Goal: Task Accomplishment & Management: Manage account settings

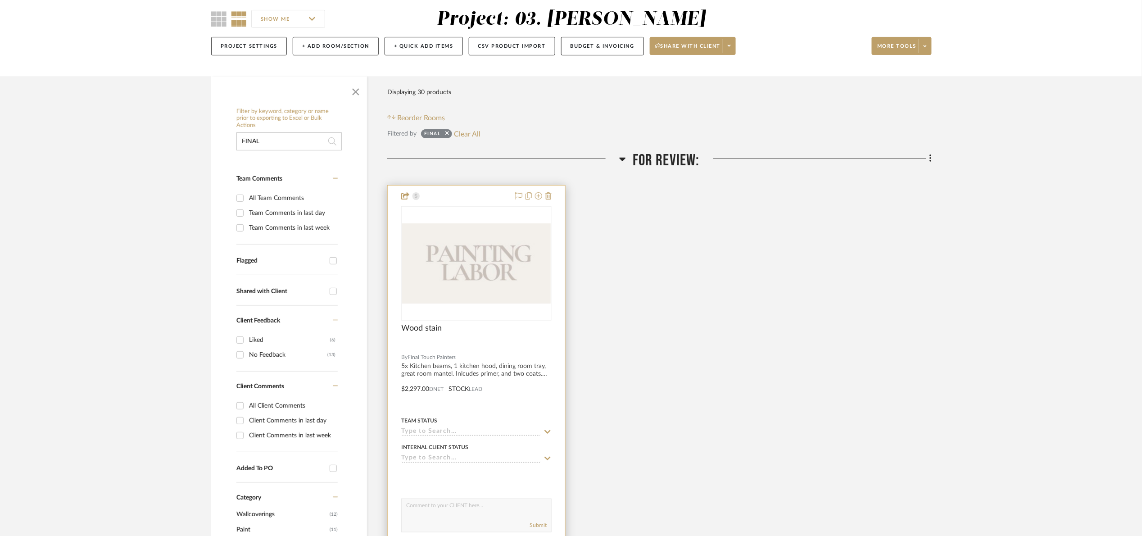
click at [530, 222] on div "0" at bounding box center [477, 264] width 150 height 114
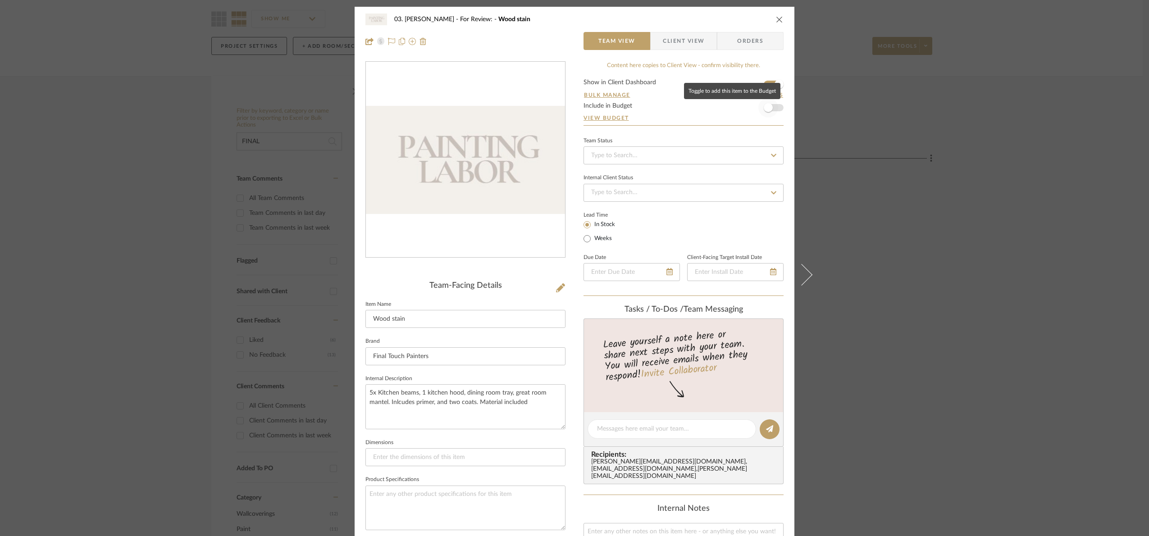
click at [764, 114] on span "button" at bounding box center [768, 108] width 20 height 20
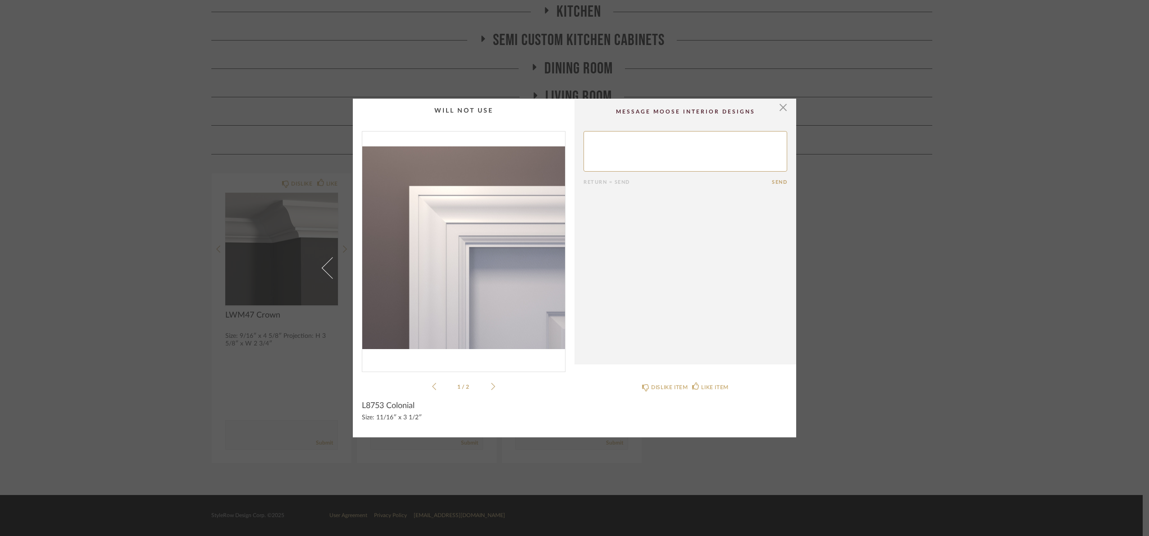
click at [939, 243] on div "× 1 / 2 Return = Send Send L8753 Colonial Size: 11/16″ x 3 1/2″ DISLIKE ITEM LI…" at bounding box center [574, 268] width 1149 height 536
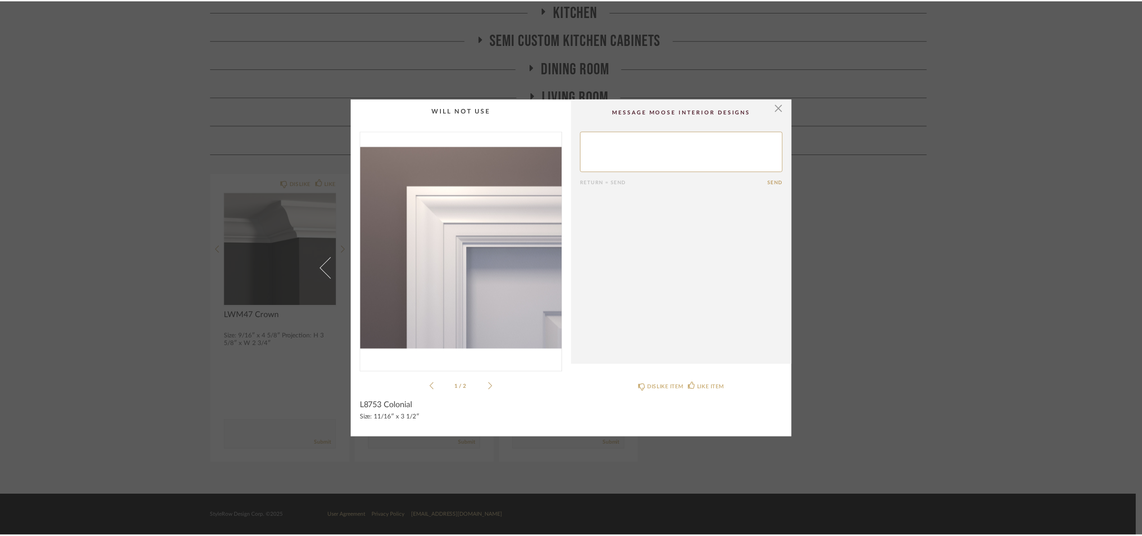
scroll to position [191, 0]
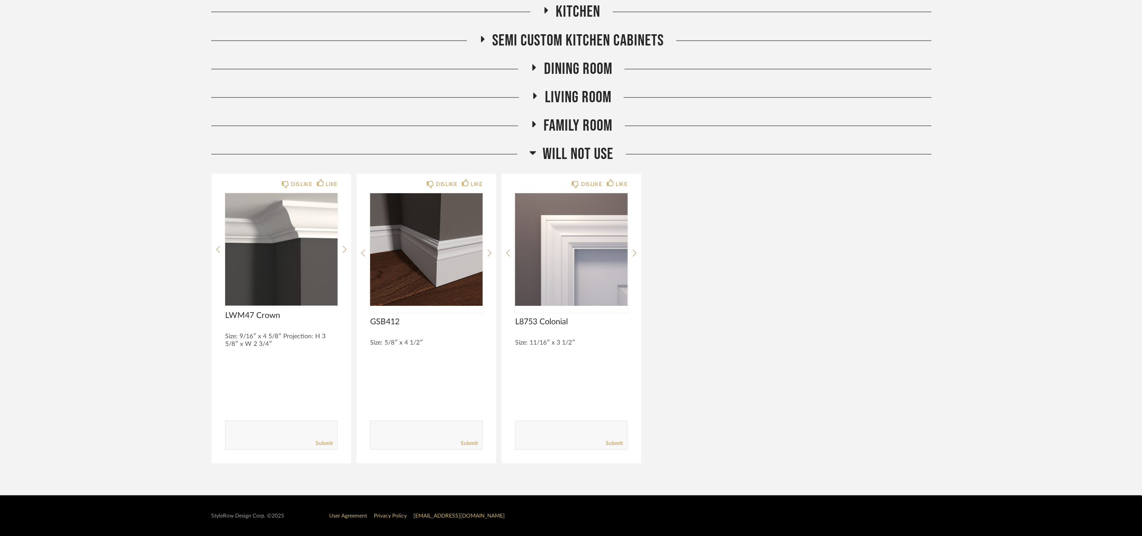
click at [552, 146] on span "Will Not Use" at bounding box center [578, 154] width 71 height 19
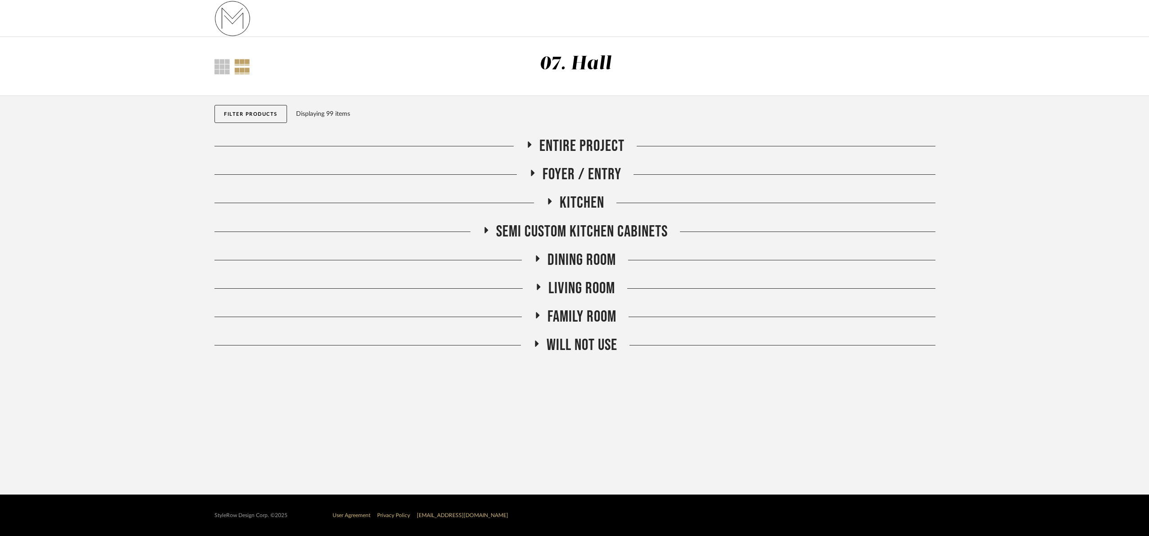
click at [582, 152] on span "Entire Project" at bounding box center [581, 145] width 85 height 19
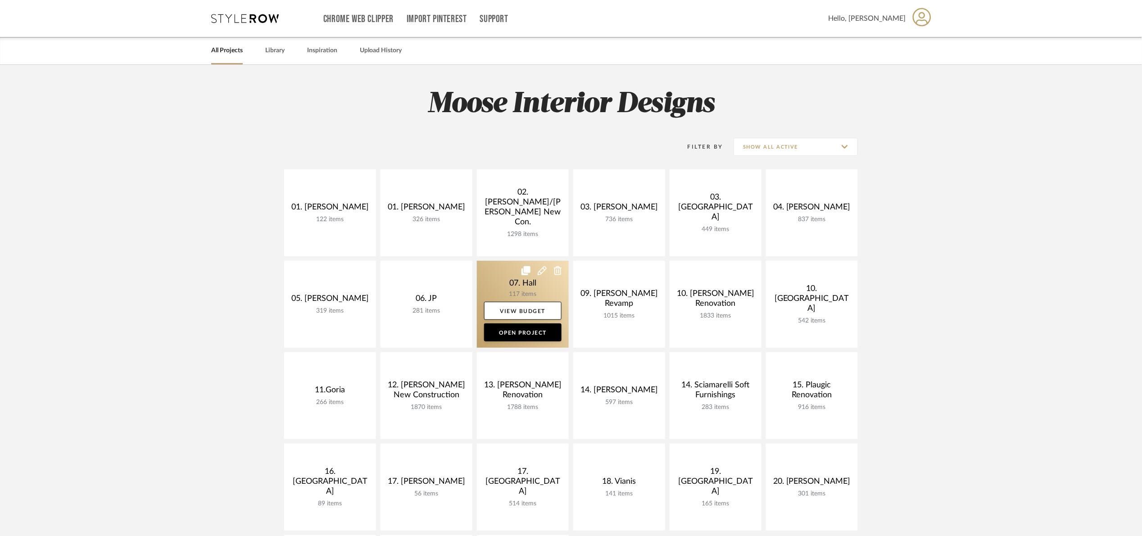
click at [488, 286] on link at bounding box center [523, 304] width 92 height 87
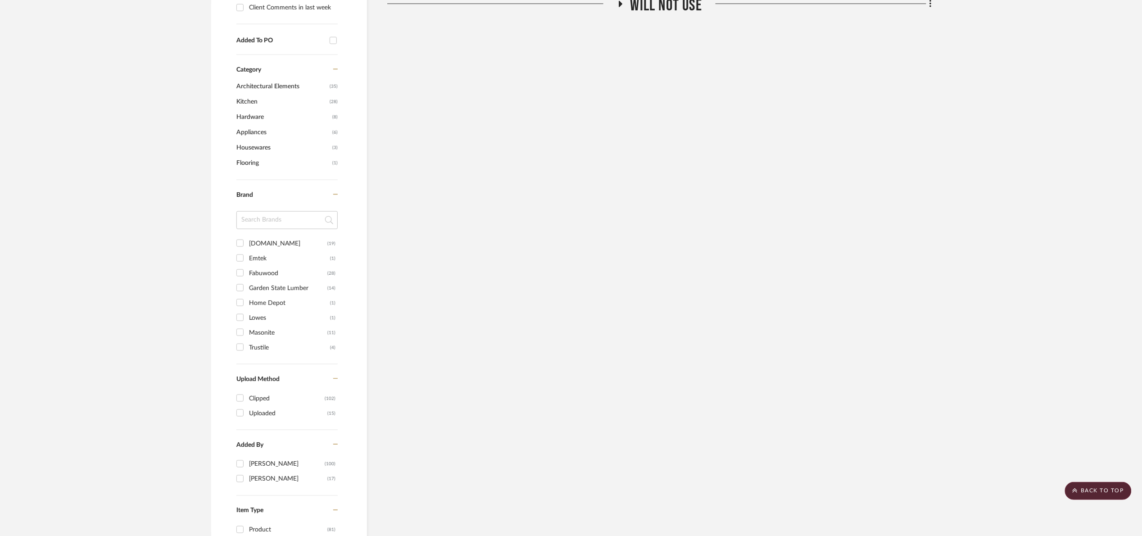
scroll to position [338, 0]
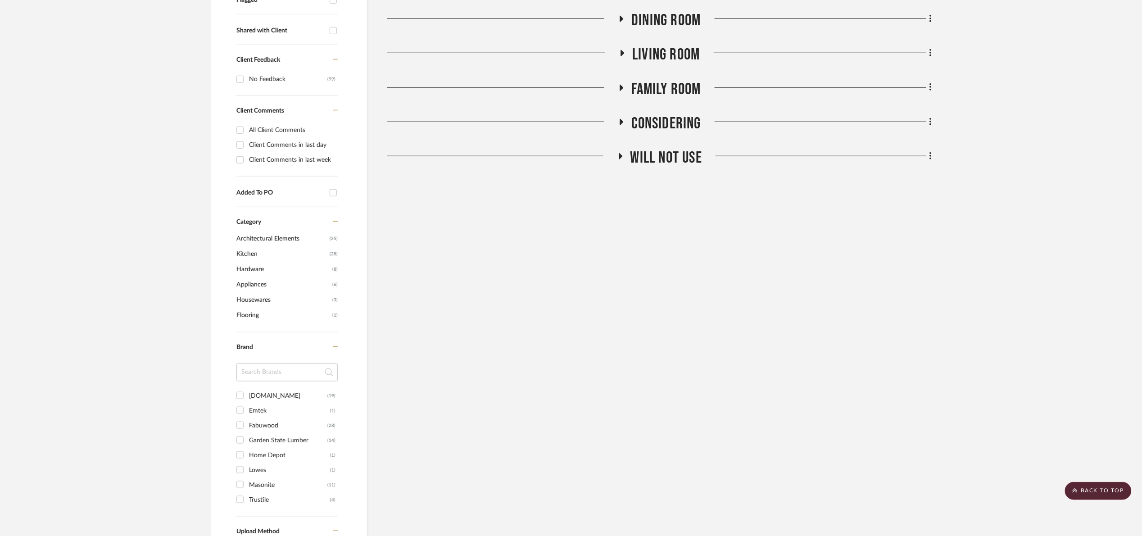
click at [671, 163] on span "Will Not Use" at bounding box center [667, 157] width 72 height 19
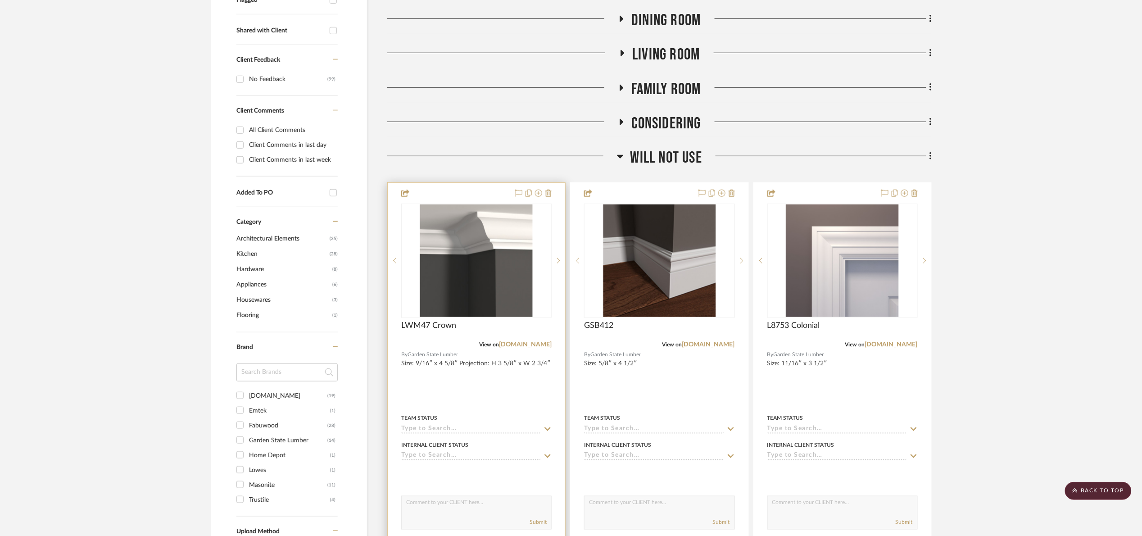
click at [0, 0] on div at bounding box center [0, 0] width 0 height 0
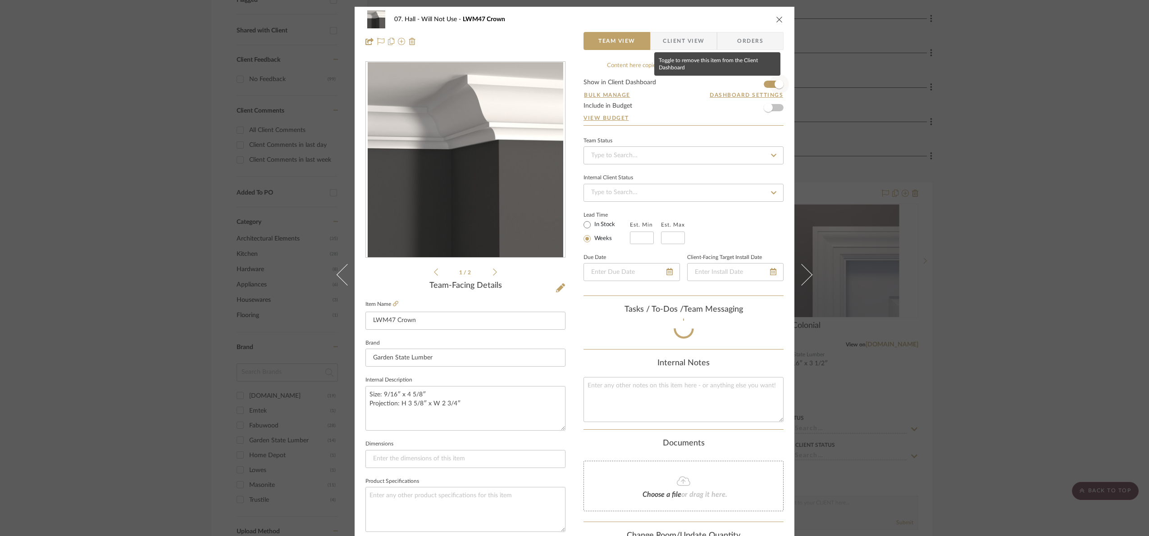
click at [777, 84] on span "button" at bounding box center [778, 84] width 9 height 9
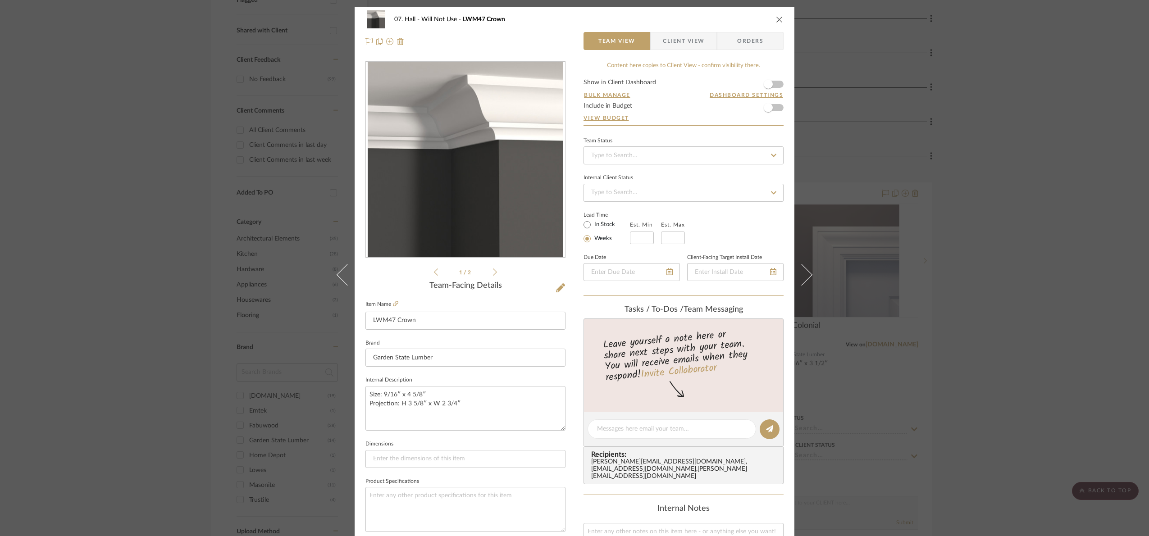
click at [1007, 270] on div "07. Hall Will Not Use LWM47 Crown Team View Client View Orders 1 / 2 Team-Facin…" at bounding box center [574, 268] width 1149 height 536
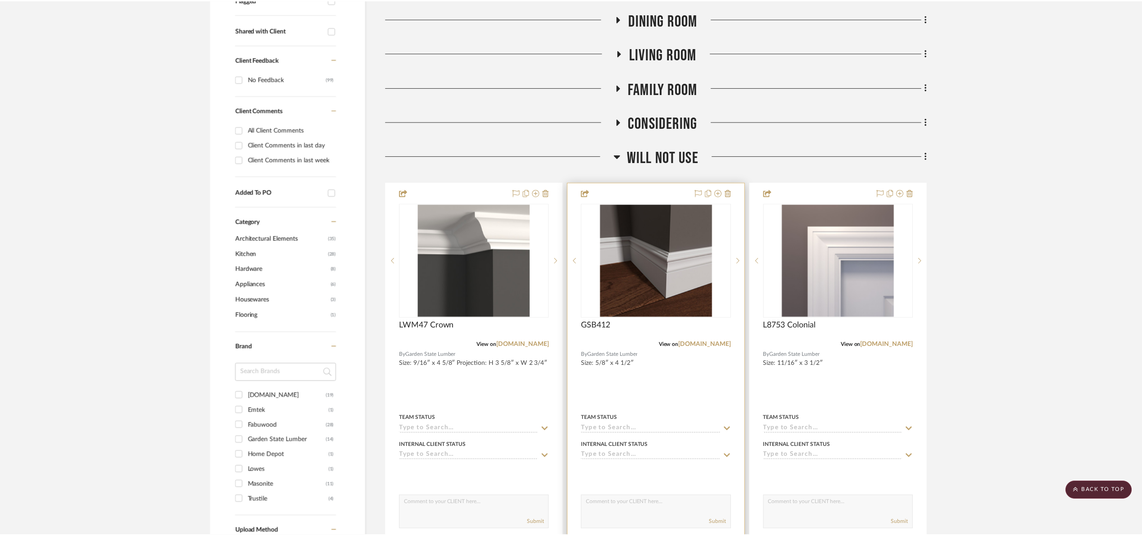
scroll to position [338, 0]
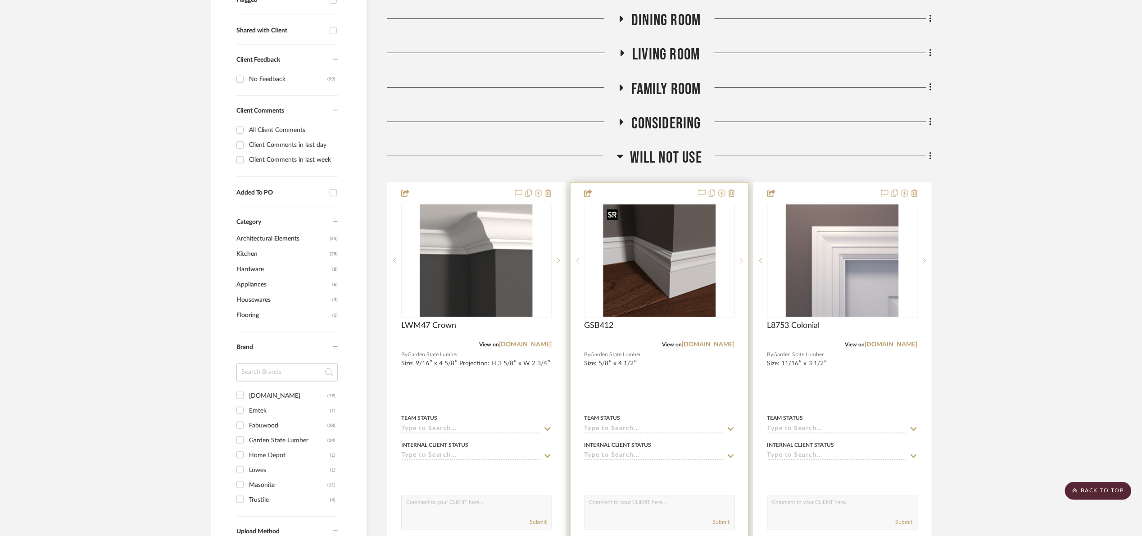
click at [631, 253] on img "0" at bounding box center [659, 260] width 113 height 113
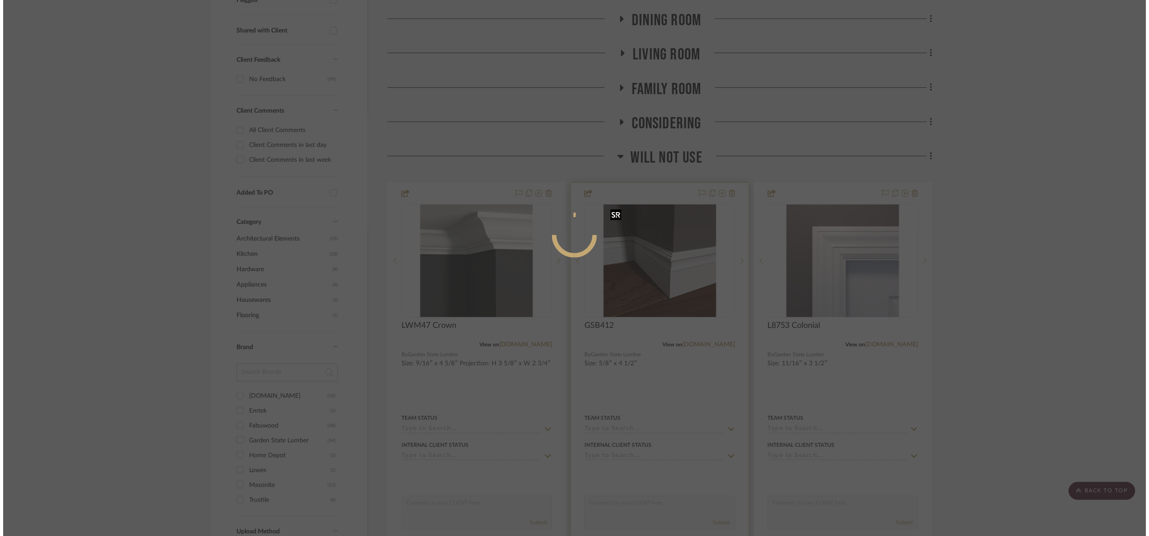
scroll to position [0, 0]
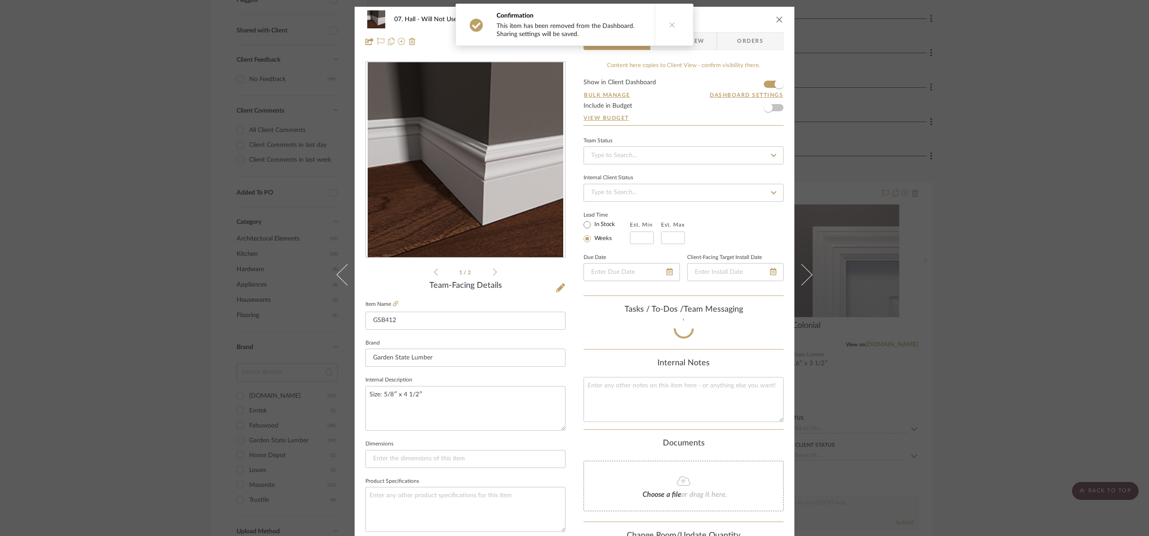
click at [1023, 272] on div "07. Hall Will Not Use GSB412 Team View Client View Orders 1 / 2 Team-Facing Det…" at bounding box center [574, 268] width 1149 height 536
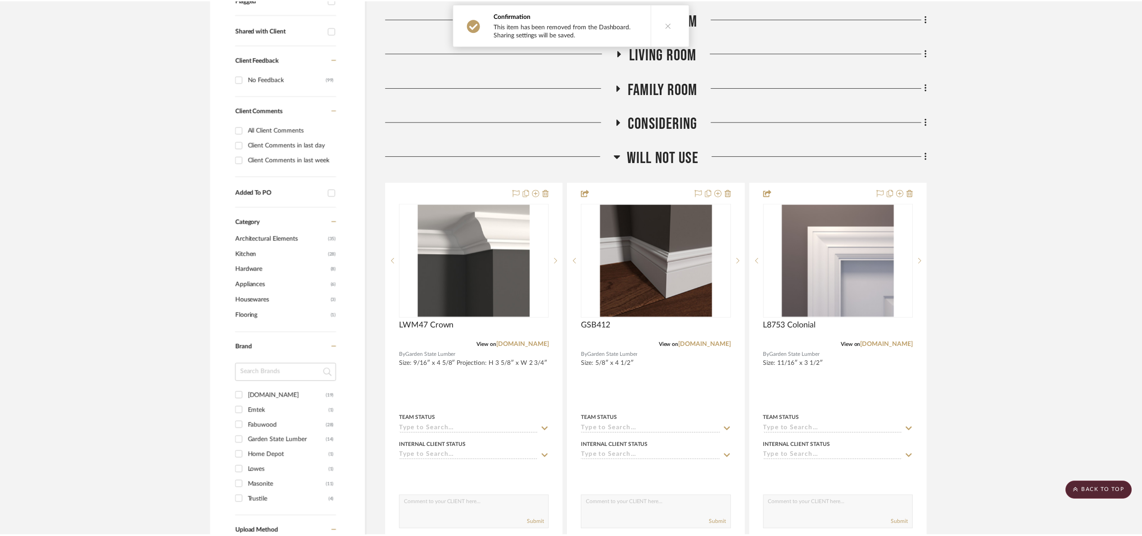
scroll to position [338, 0]
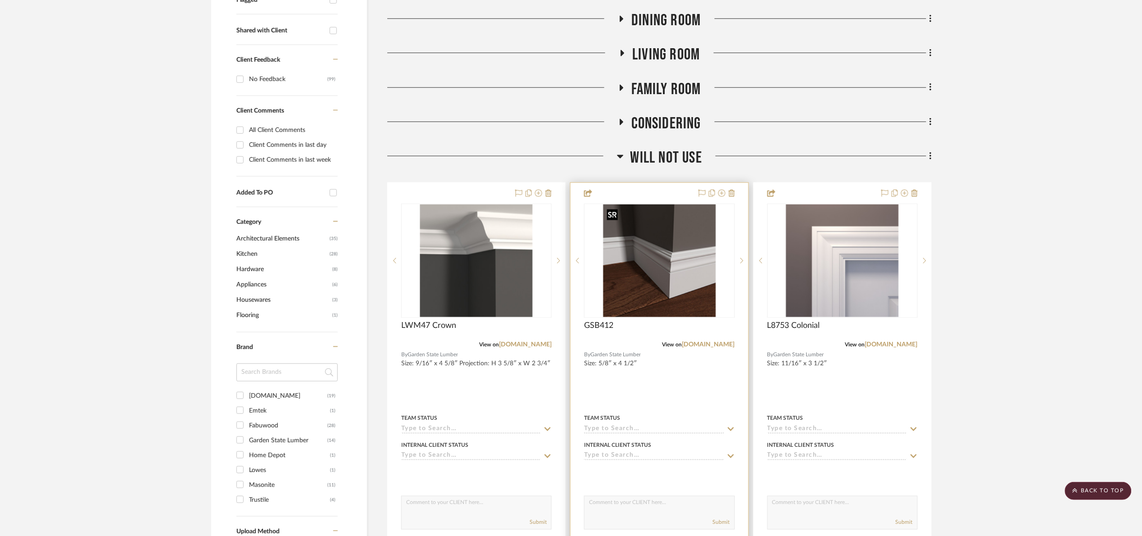
click at [696, 259] on img "0" at bounding box center [659, 260] width 113 height 113
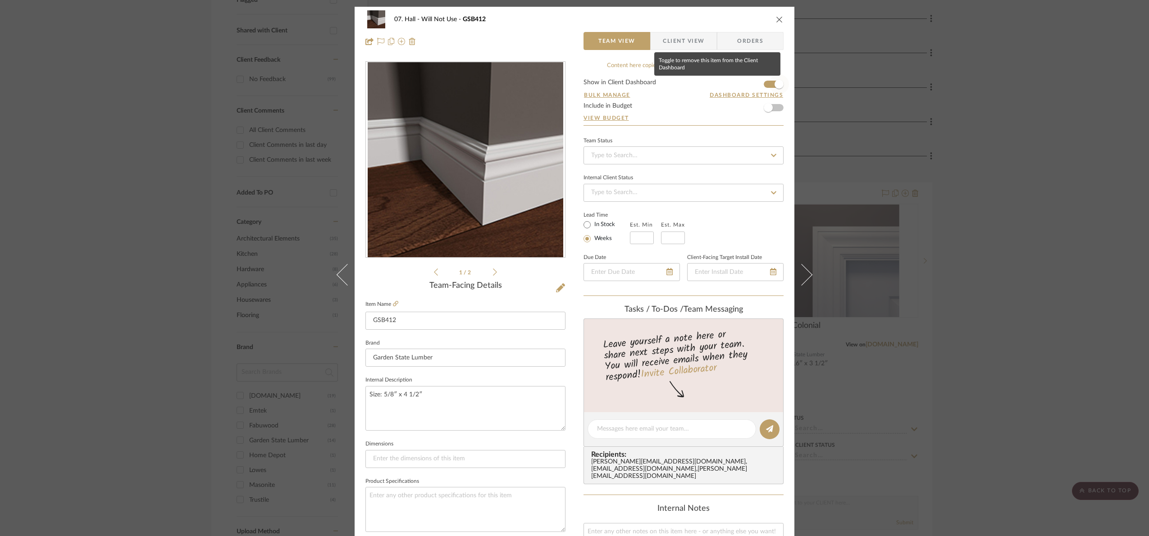
click at [774, 82] on span "button" at bounding box center [778, 84] width 9 height 9
click at [849, 284] on div "07. Hall Will Not Use GSB412 Team View Client View Orders 1 / 2 Team-Facing Det…" at bounding box center [574, 268] width 1149 height 536
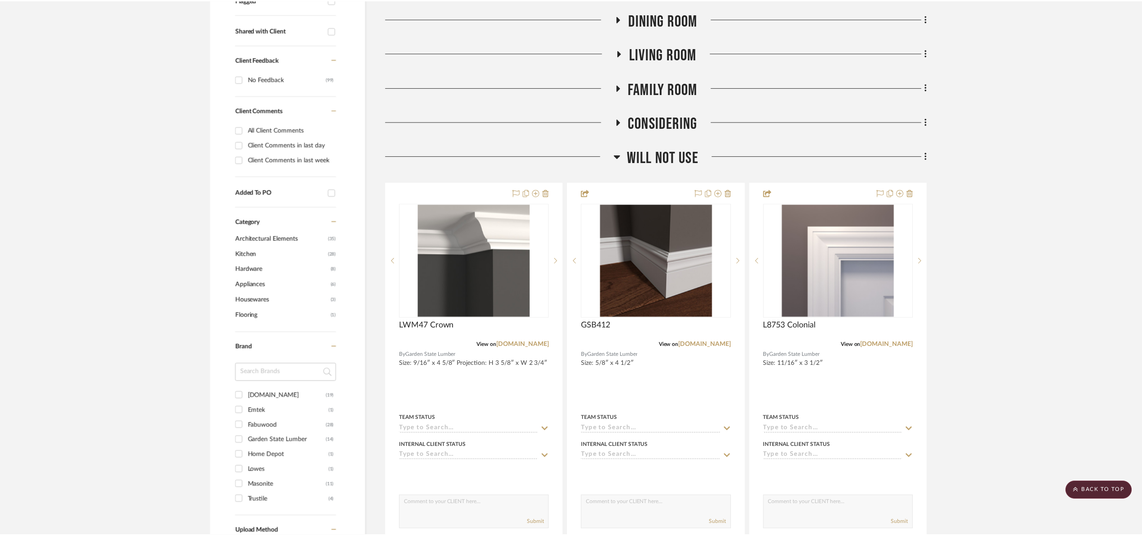
scroll to position [338, 0]
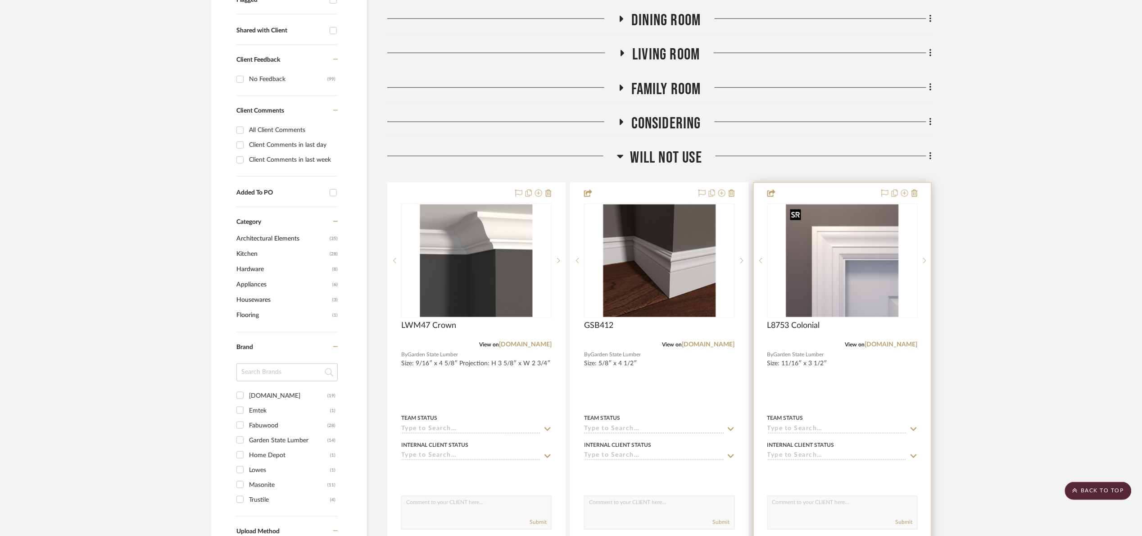
click at [857, 265] on img "0" at bounding box center [842, 260] width 113 height 113
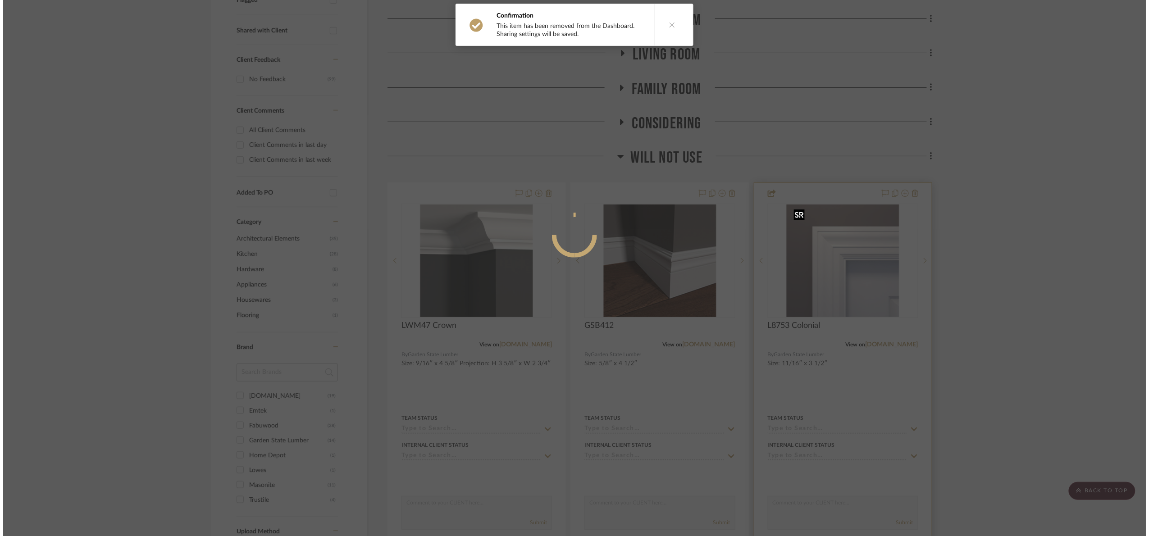
scroll to position [0, 0]
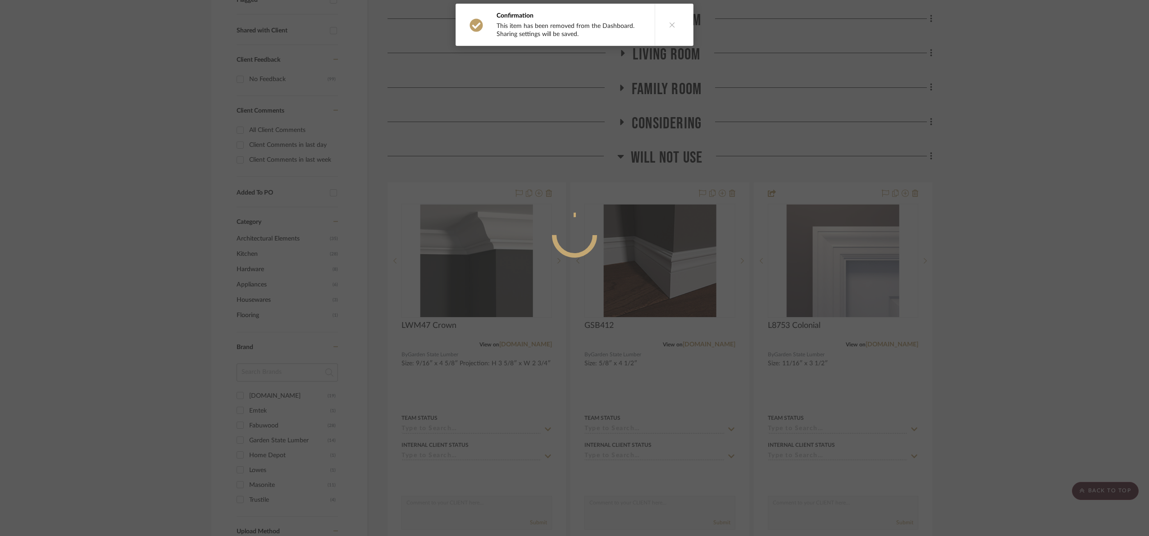
click at [674, 27] on button at bounding box center [671, 24] width 35 height 41
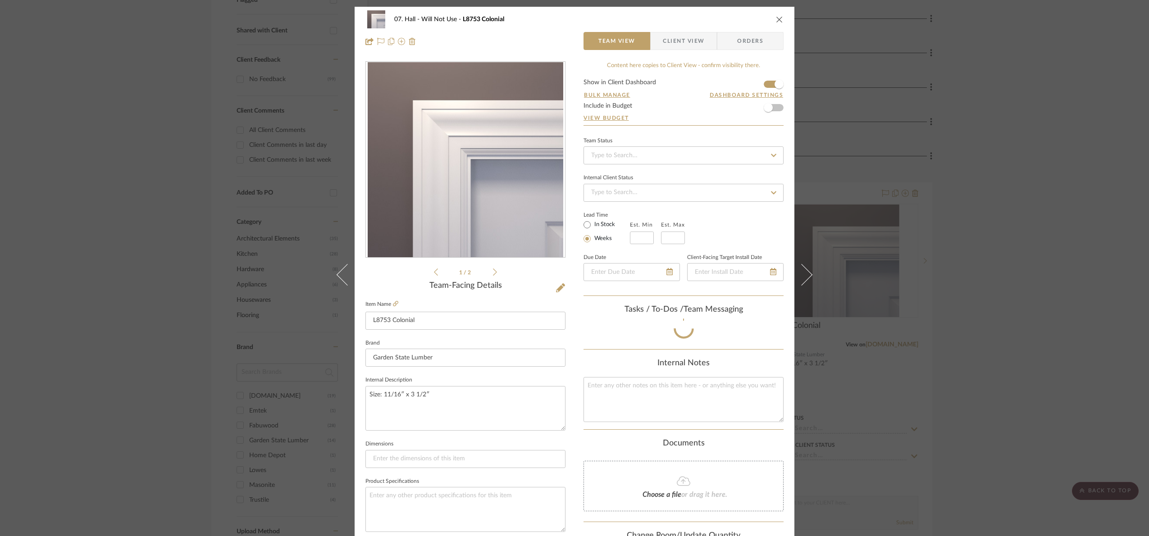
click at [1035, 300] on div "07. Hall Will Not Use L8753 Colonial Team View Client View Orders 1 / 2 Team-Fa…" at bounding box center [574, 268] width 1149 height 536
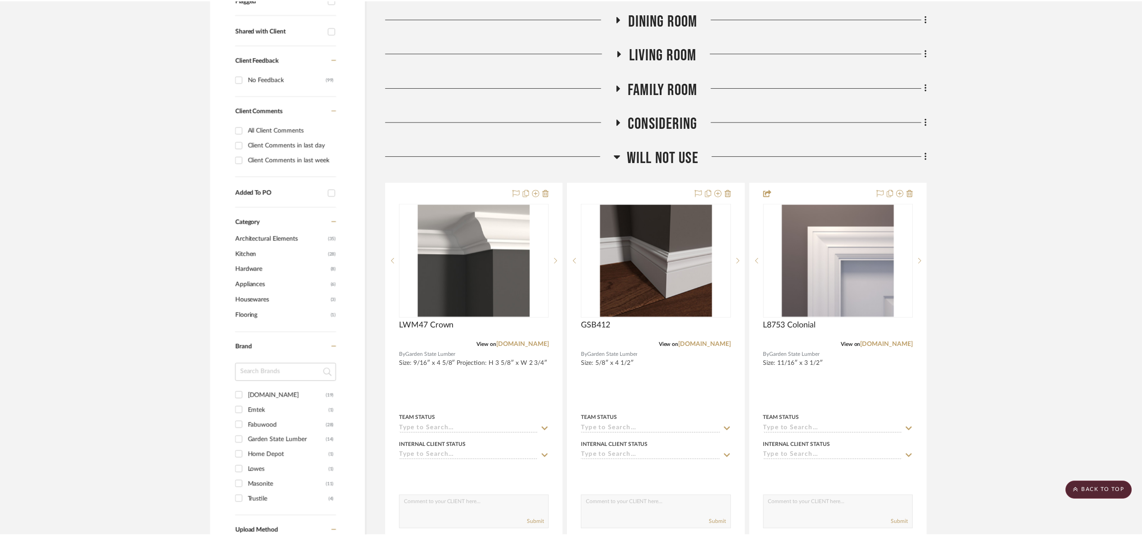
scroll to position [338, 0]
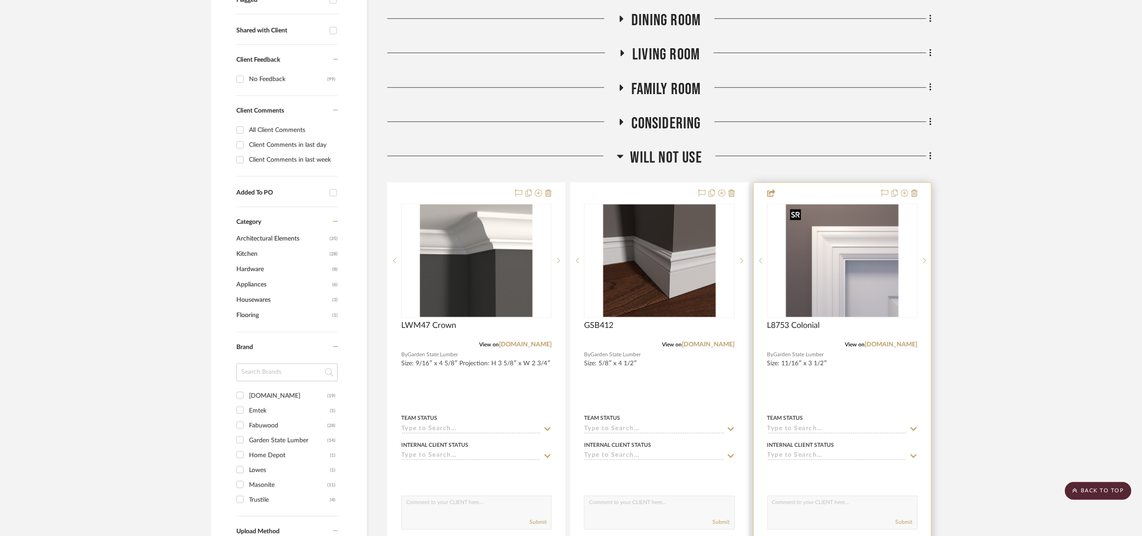
click at [848, 228] on img "0" at bounding box center [842, 260] width 113 height 113
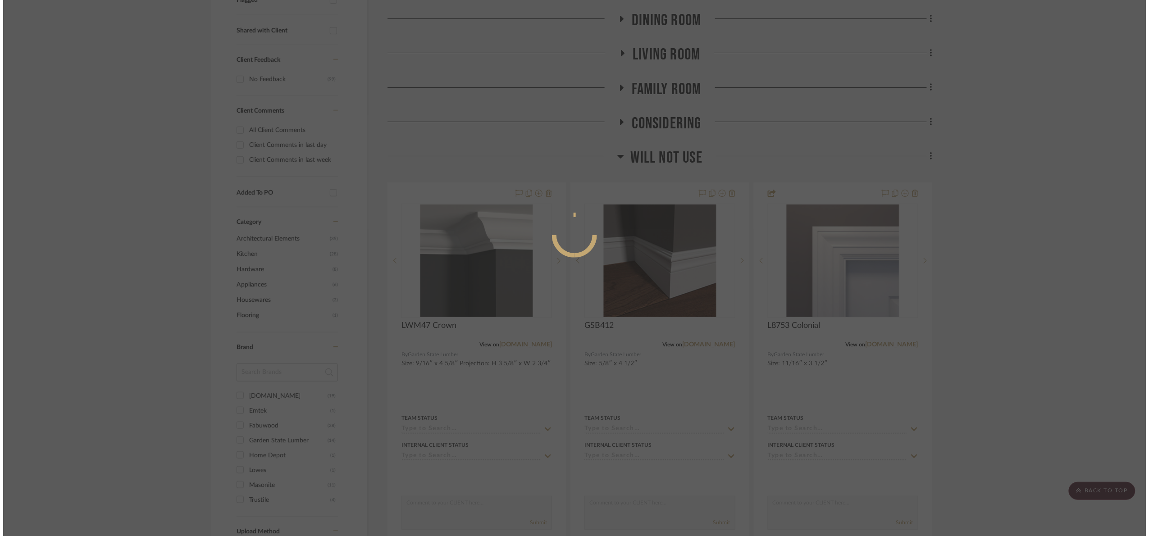
scroll to position [0, 0]
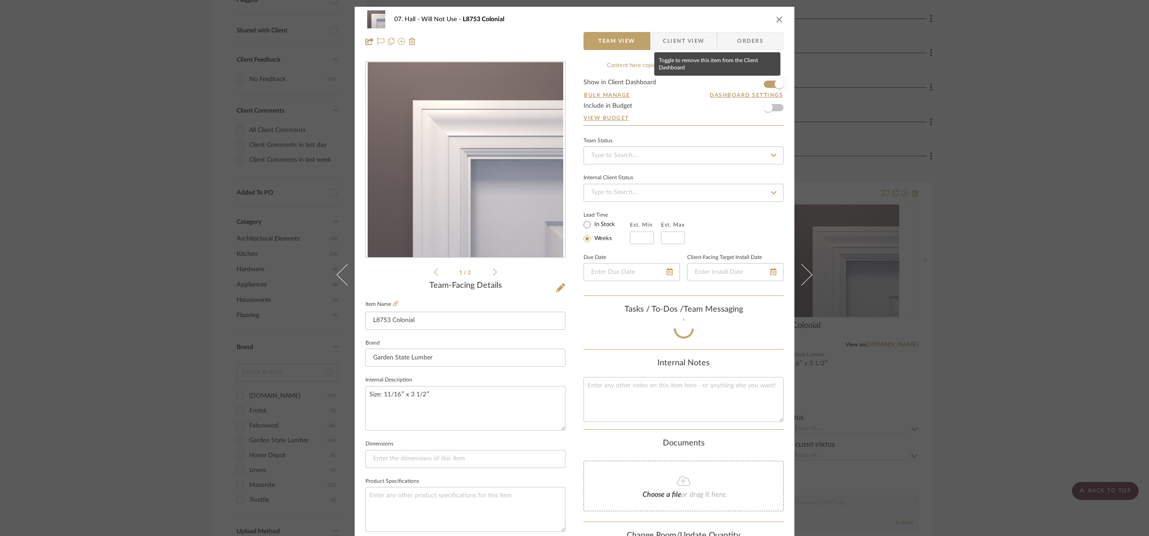
click at [776, 87] on span "button" at bounding box center [778, 84] width 9 height 9
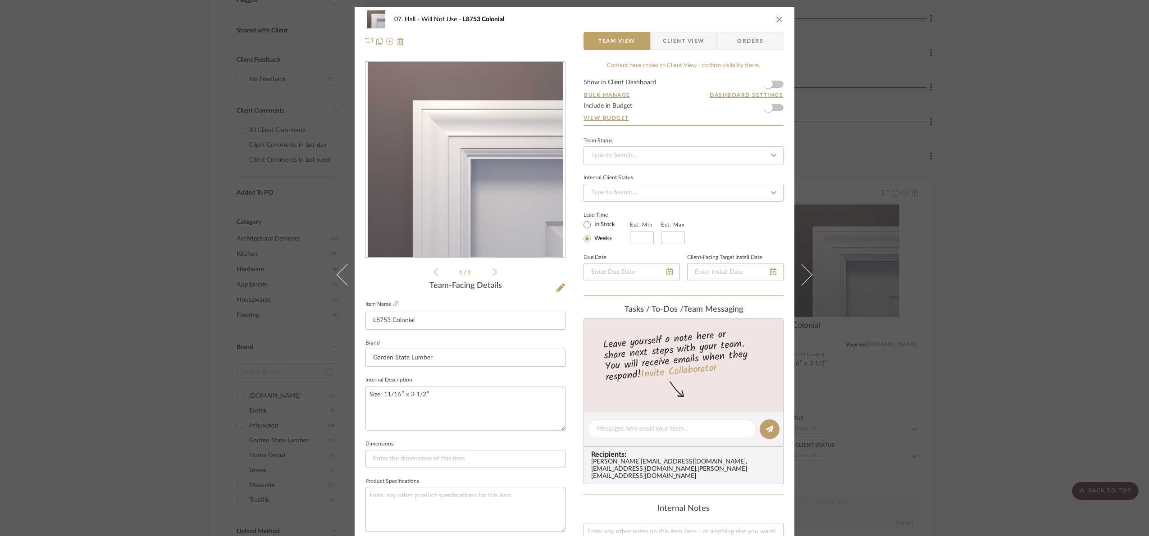
click at [1084, 201] on div "07. Hall Will Not Use L8753 Colonial Team View Client View Orders 1 / 2 Team-Fa…" at bounding box center [574, 268] width 1149 height 536
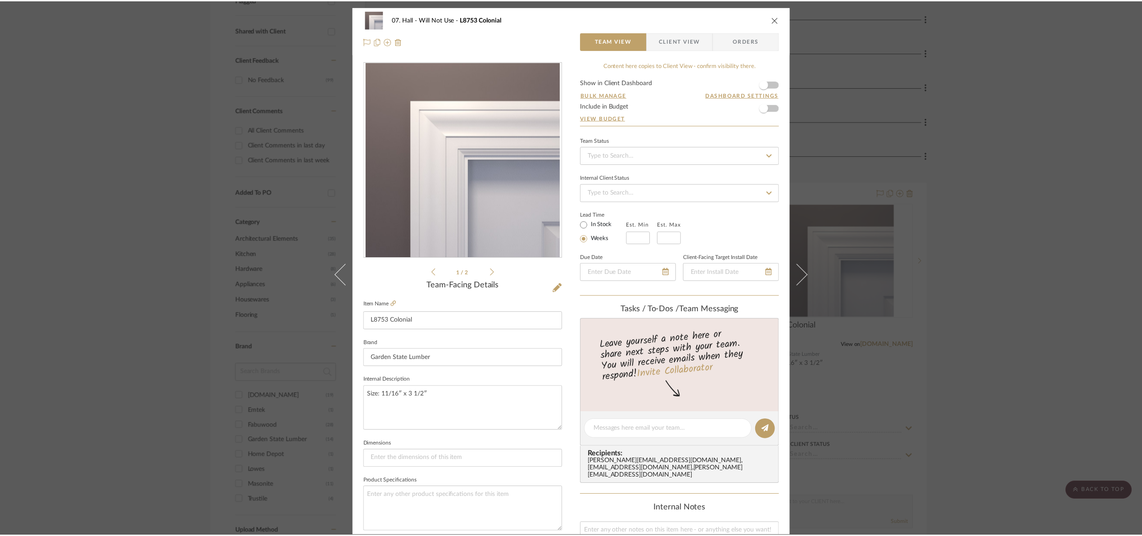
scroll to position [338, 0]
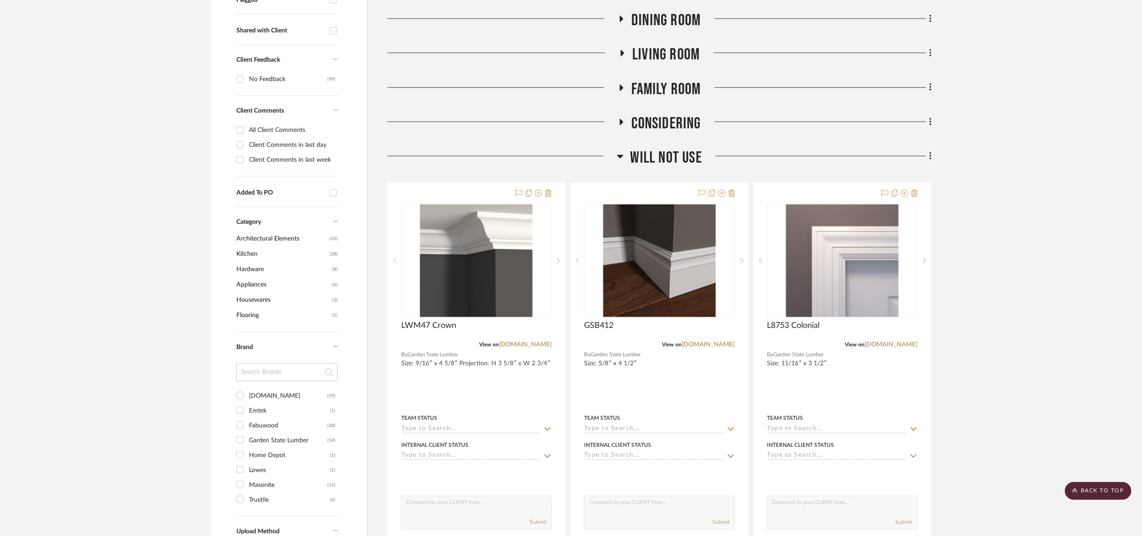
click at [670, 157] on span "Will Not Use" at bounding box center [667, 157] width 72 height 19
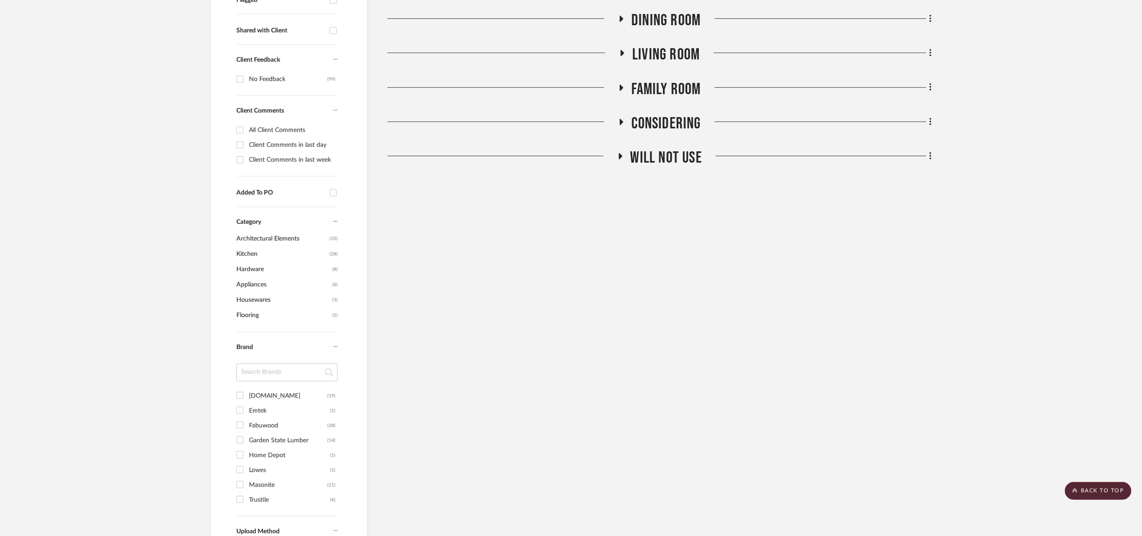
click at [667, 95] on span "Family Room" at bounding box center [666, 89] width 70 height 19
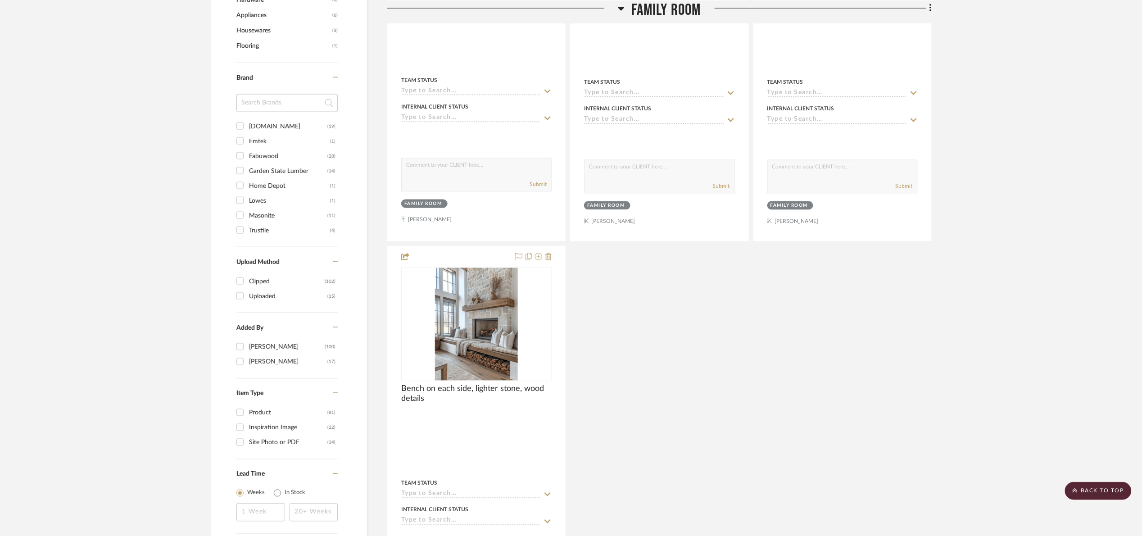
scroll to position [608, 0]
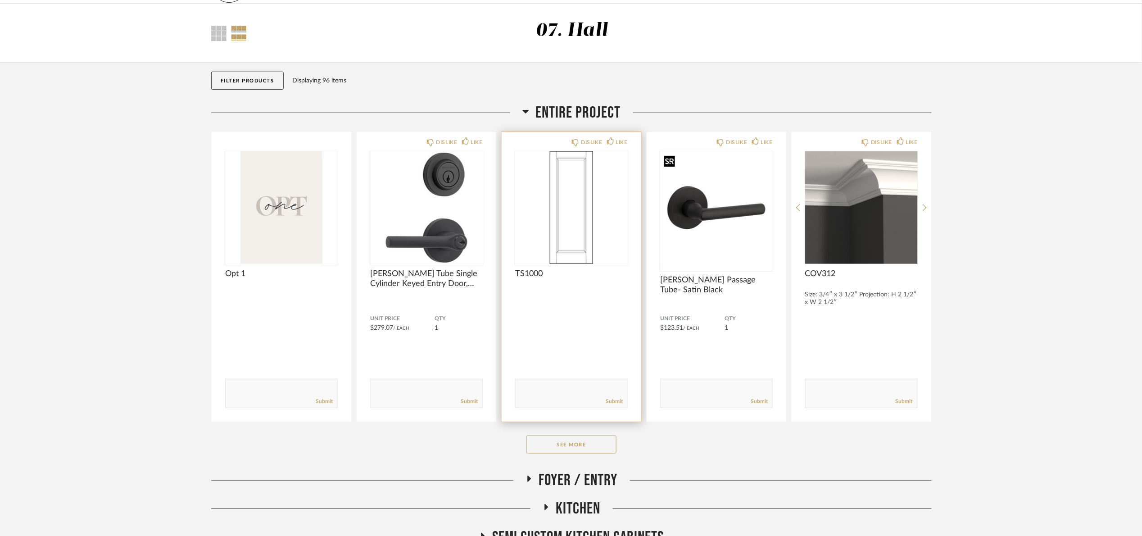
scroll to position [135, 0]
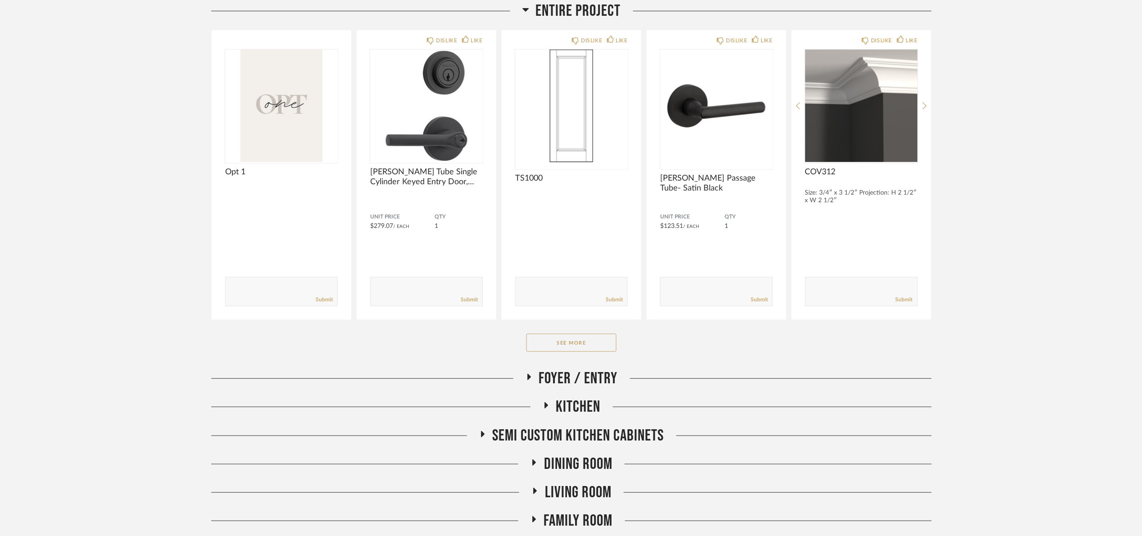
click at [572, 20] on span "Entire Project" at bounding box center [578, 10] width 85 height 19
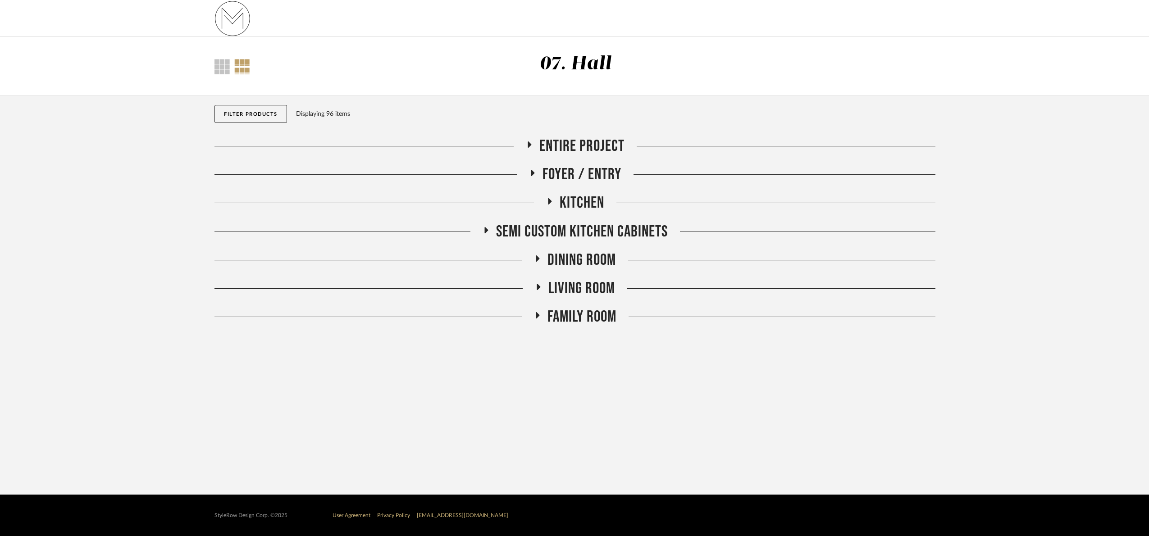
click at [605, 324] on span "Family Room" at bounding box center [581, 316] width 69 height 19
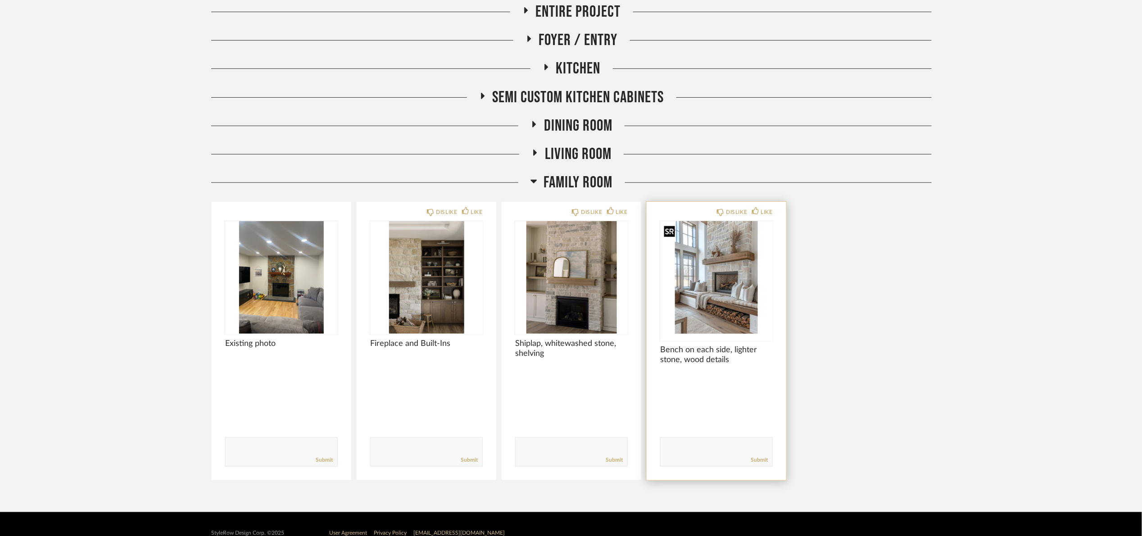
scroll to position [135, 0]
